Goal: Transaction & Acquisition: Obtain resource

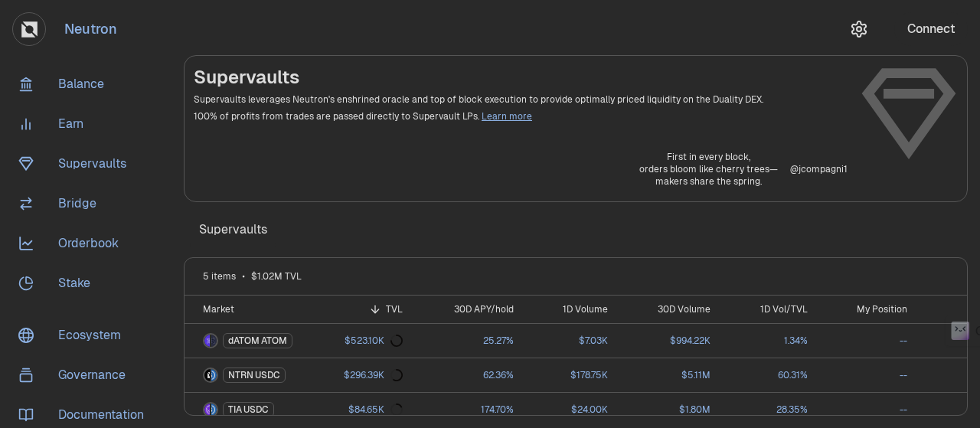
click at [978, 103] on section "Supervaults Supervaults leverages Neutron's enshrined oracle and top of block e…" at bounding box center [575, 214] width 808 height 428
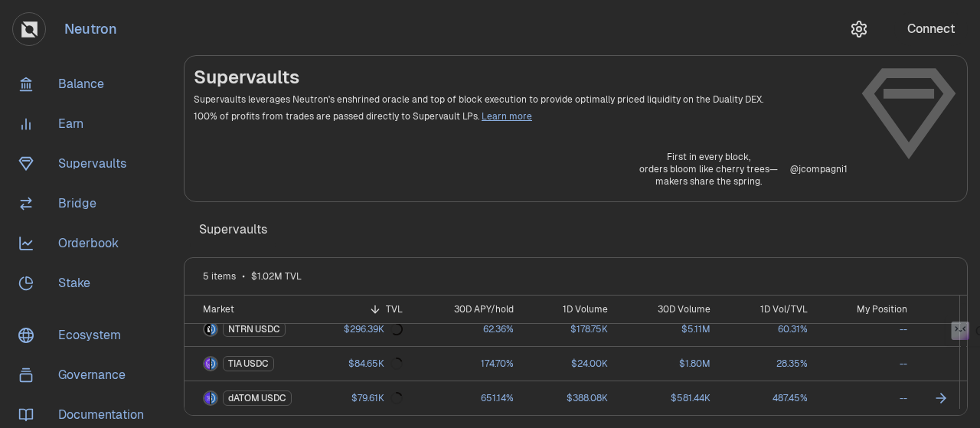
scroll to position [77, 0]
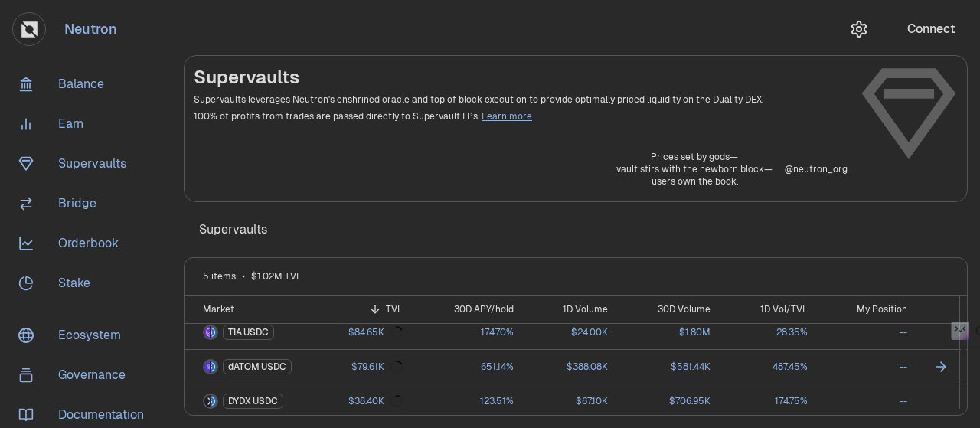
click at [469, 360] on link "651.14%" at bounding box center [467, 367] width 111 height 34
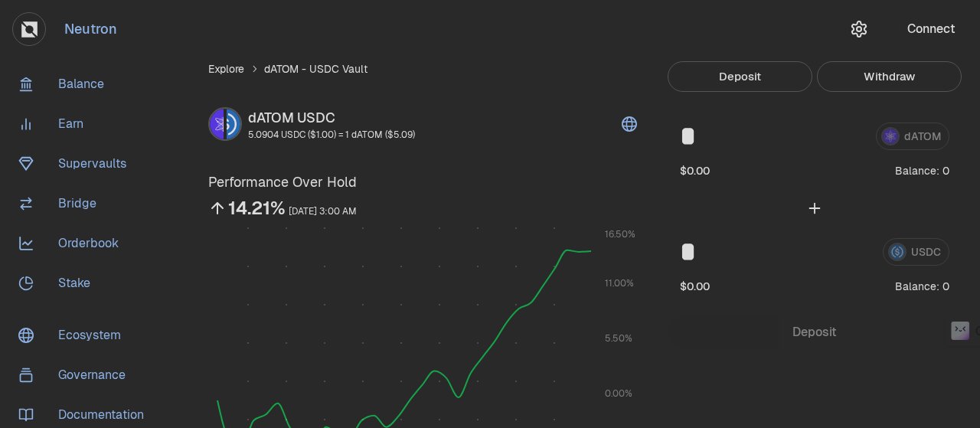
click at [915, 32] on button "Connect" at bounding box center [930, 29] width 73 height 34
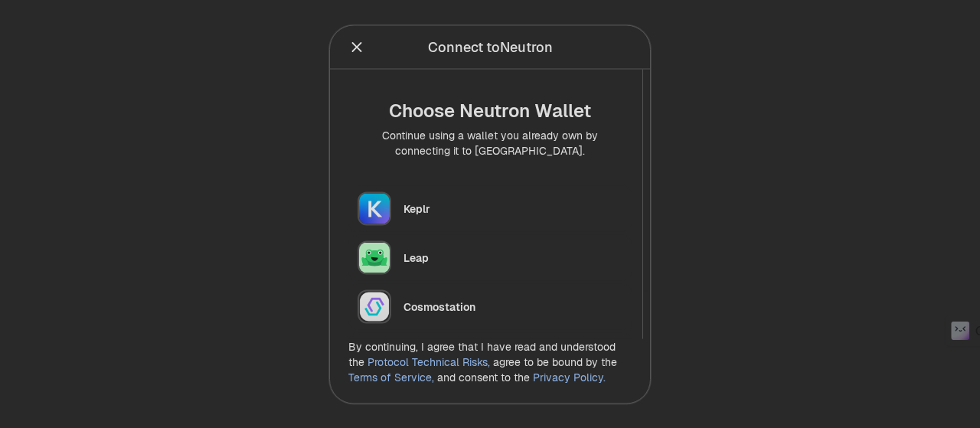
click at [429, 207] on div "Keplr" at bounding box center [512, 208] width 219 height 15
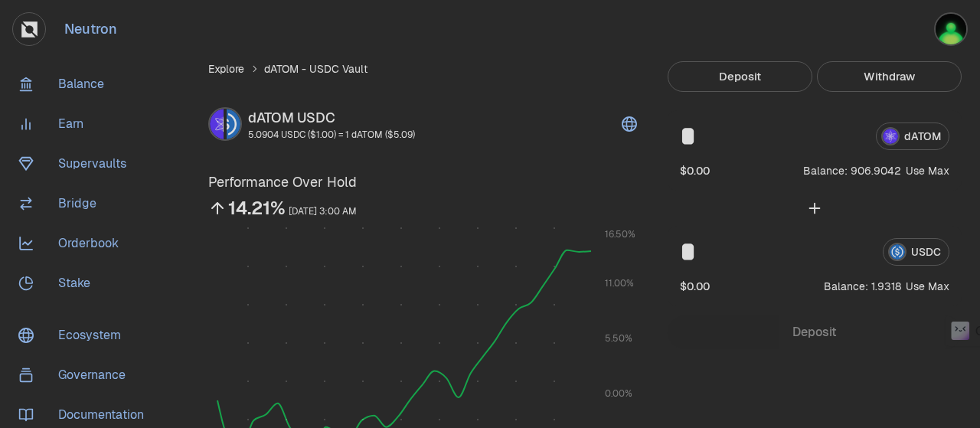
scroll to position [230, 0]
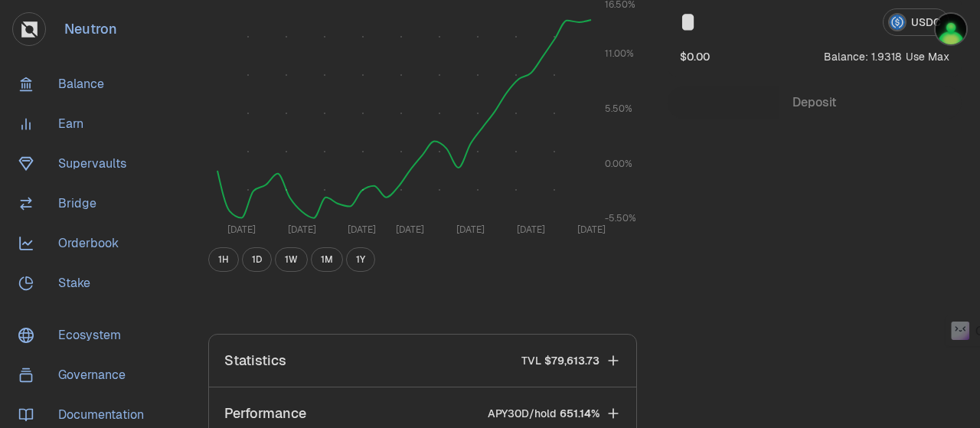
click at [316, 261] on button "1M" at bounding box center [327, 259] width 32 height 24
click at [321, 259] on button "1M" at bounding box center [327, 259] width 32 height 24
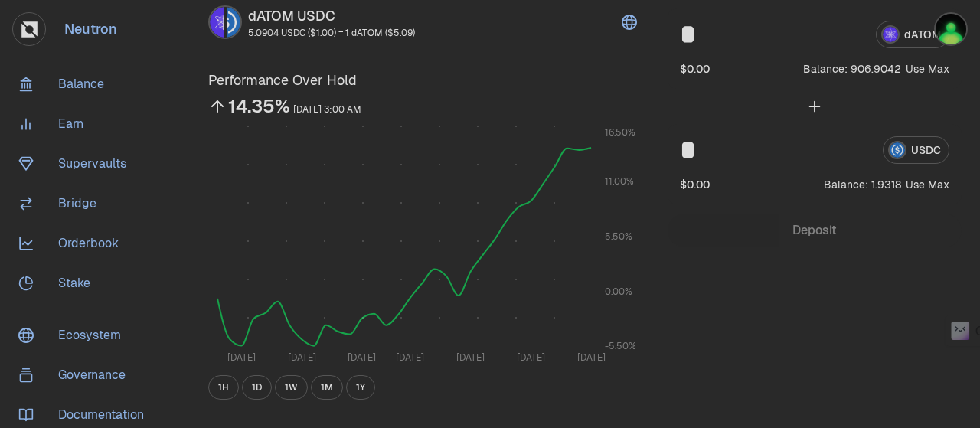
scroll to position [0, 0]
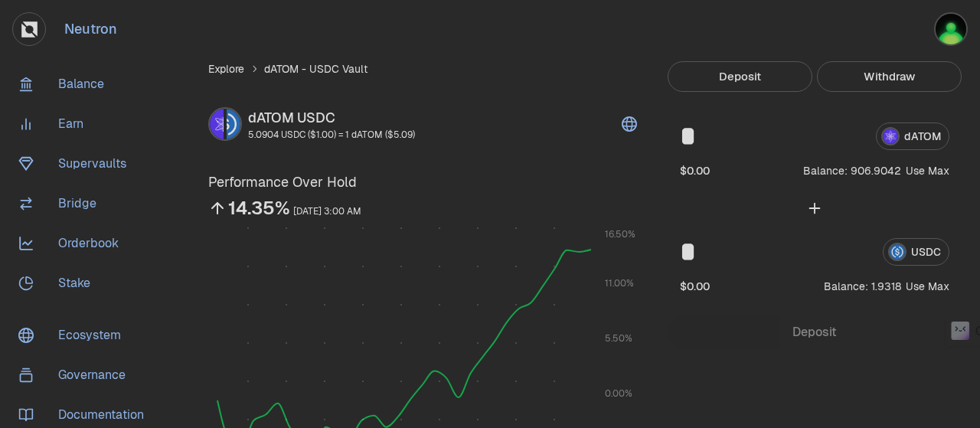
click at [746, 80] on button "Deposit" at bounding box center [739, 76] width 145 height 31
click at [737, 72] on button "Deposit" at bounding box center [739, 76] width 145 height 31
click at [938, 171] on button "Use Max" at bounding box center [927, 170] width 44 height 15
type input "**********"
click at [934, 285] on button "Use Max" at bounding box center [927, 286] width 44 height 15
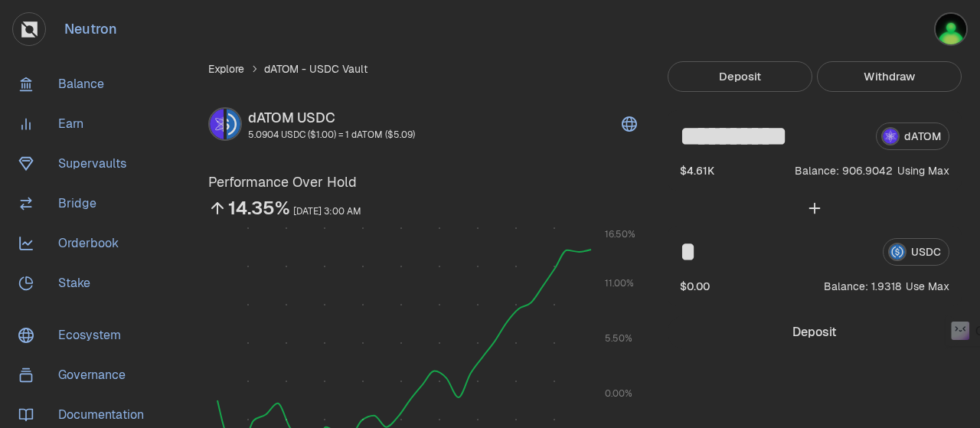
type input "********"
click at [801, 333] on button "Deposit" at bounding box center [814, 332] width 294 height 34
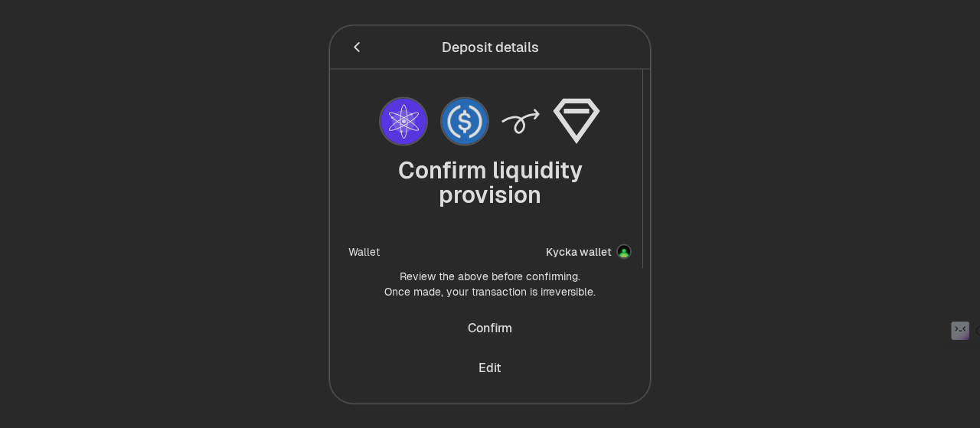
click at [491, 315] on button "Confirm" at bounding box center [489, 328] width 283 height 34
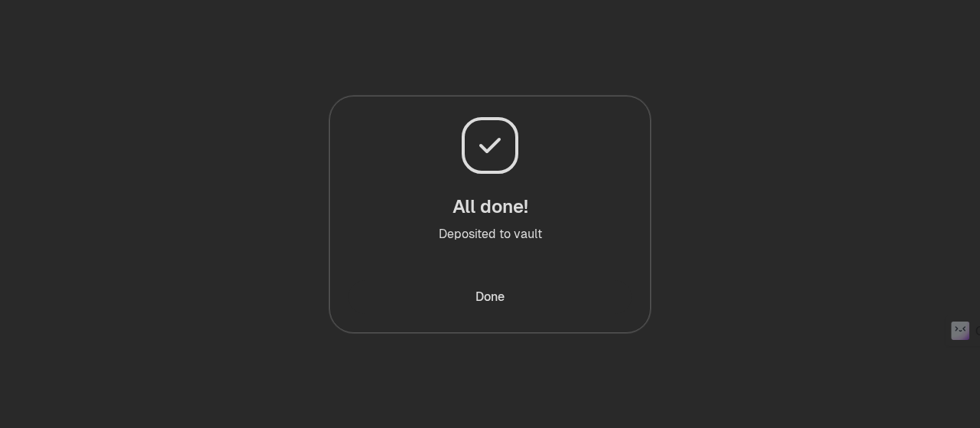
click at [488, 298] on button "Done" at bounding box center [489, 297] width 283 height 34
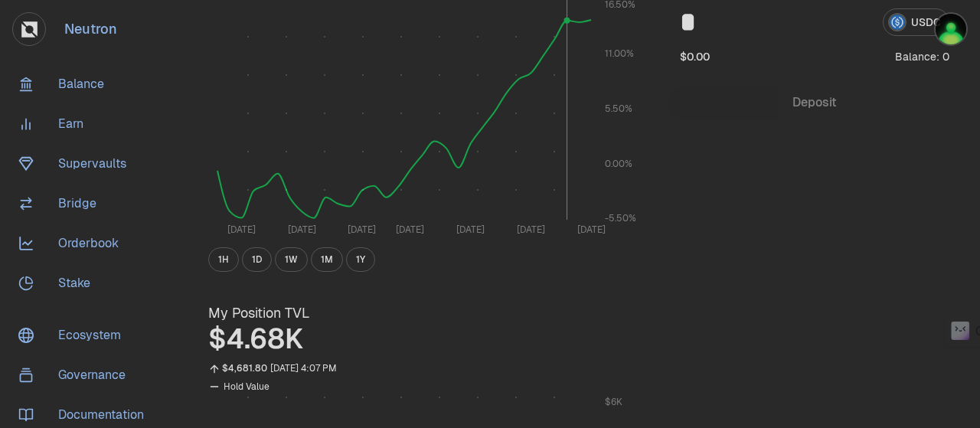
scroll to position [459, 0]
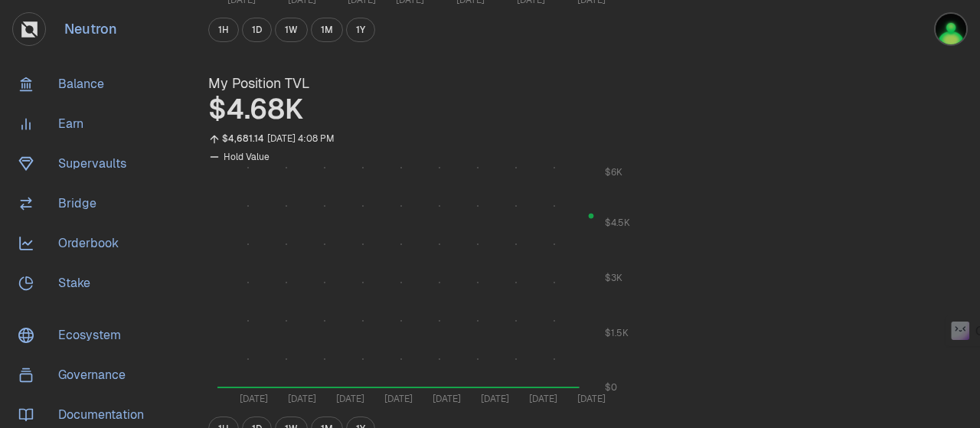
click at [654, 79] on div "Explore dATOM - USDC Vault dATOM USDC 5.0904 USDC ($1.00) = 1 dATOM ($5.09) Per…" at bounding box center [422, 221] width 465 height 1239
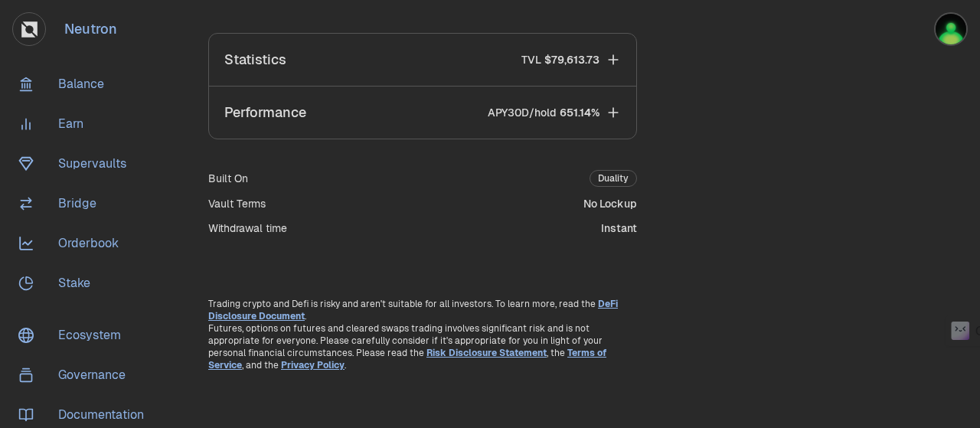
scroll to position [932, 0]
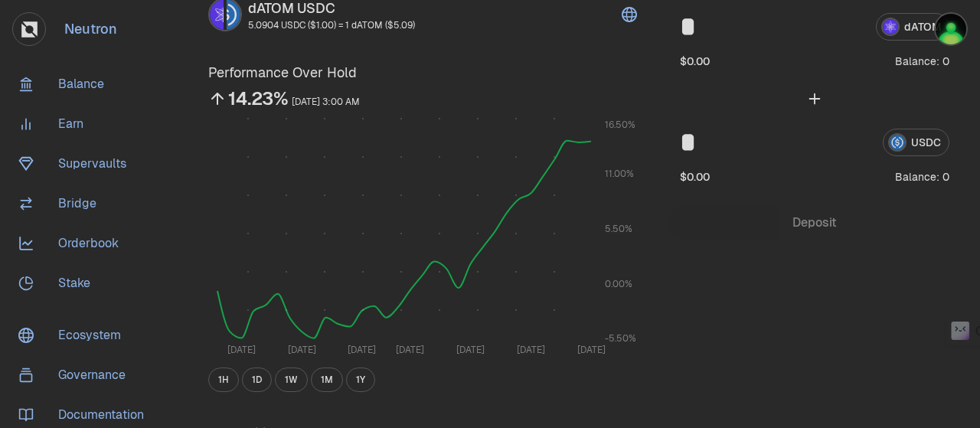
scroll to position [14, 0]
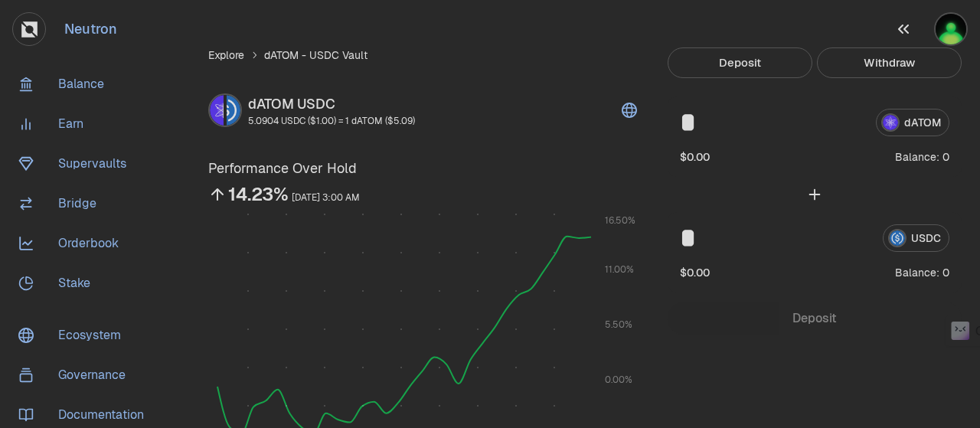
click at [958, 28] on img "button" at bounding box center [951, 29] width 34 height 34
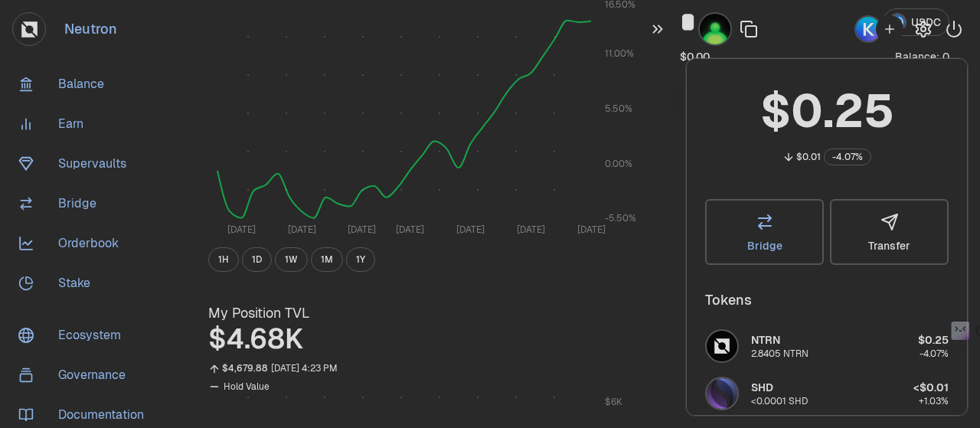
scroll to position [0, 0]
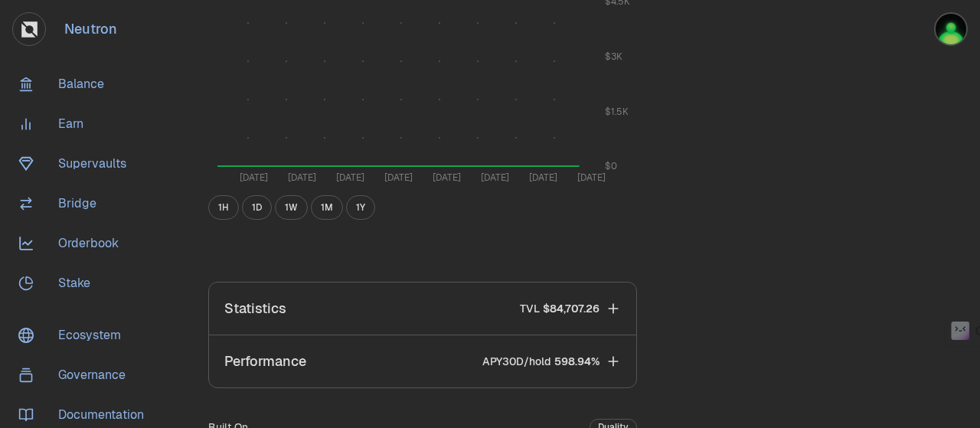
scroll to position [462, 0]
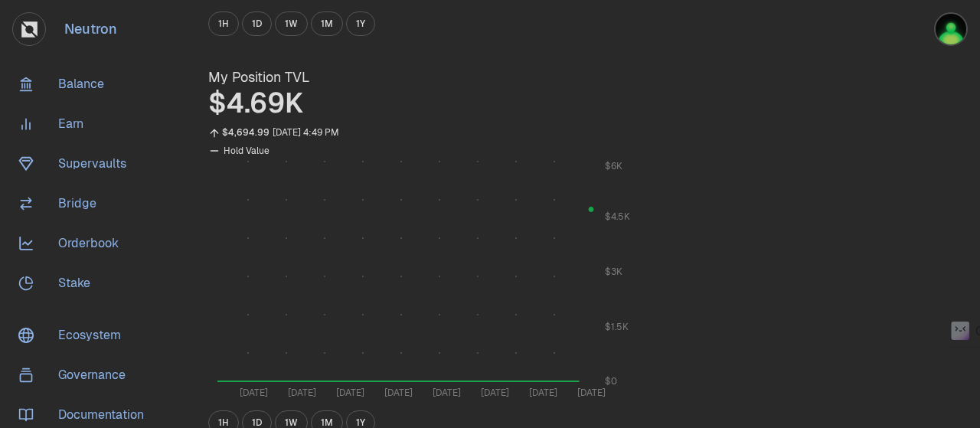
scroll to position [695, 0]
